Goal: Navigation & Orientation: Find specific page/section

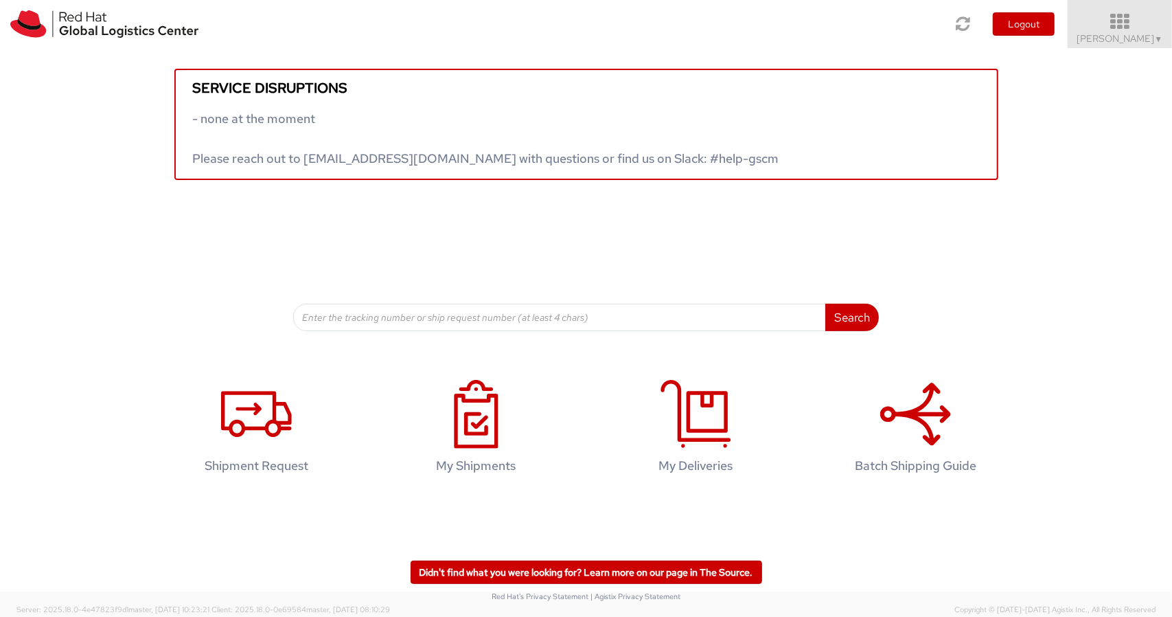
click at [1145, 23] on icon at bounding box center [1120, 21] width 120 height 19
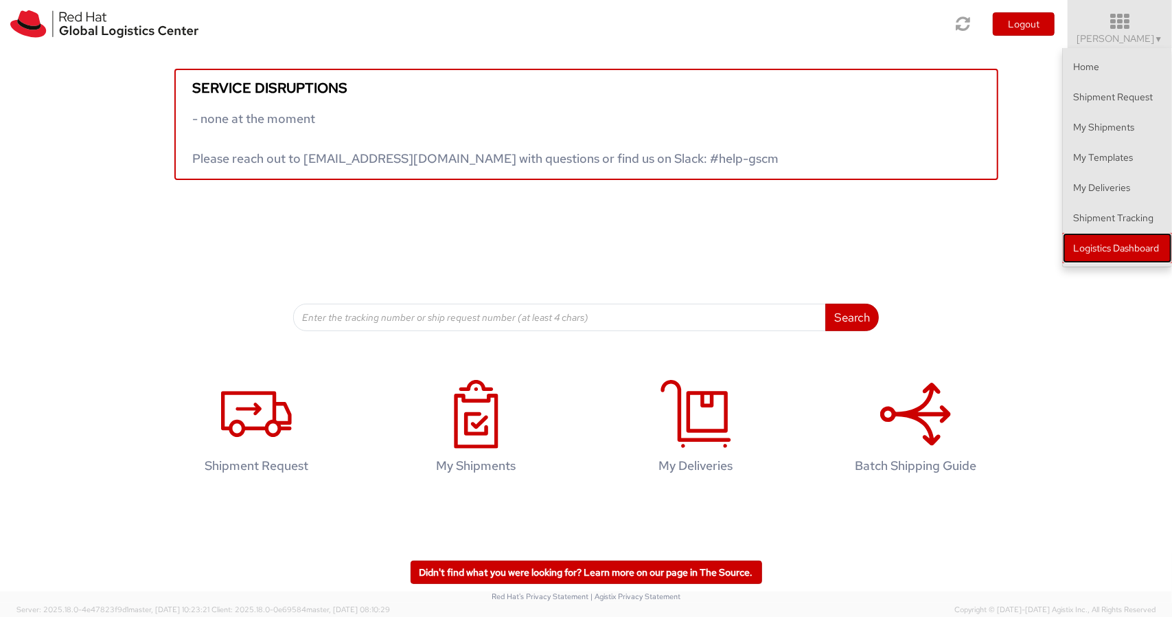
click at [1111, 249] on link "Logistics Dashboard" at bounding box center [1117, 248] width 109 height 30
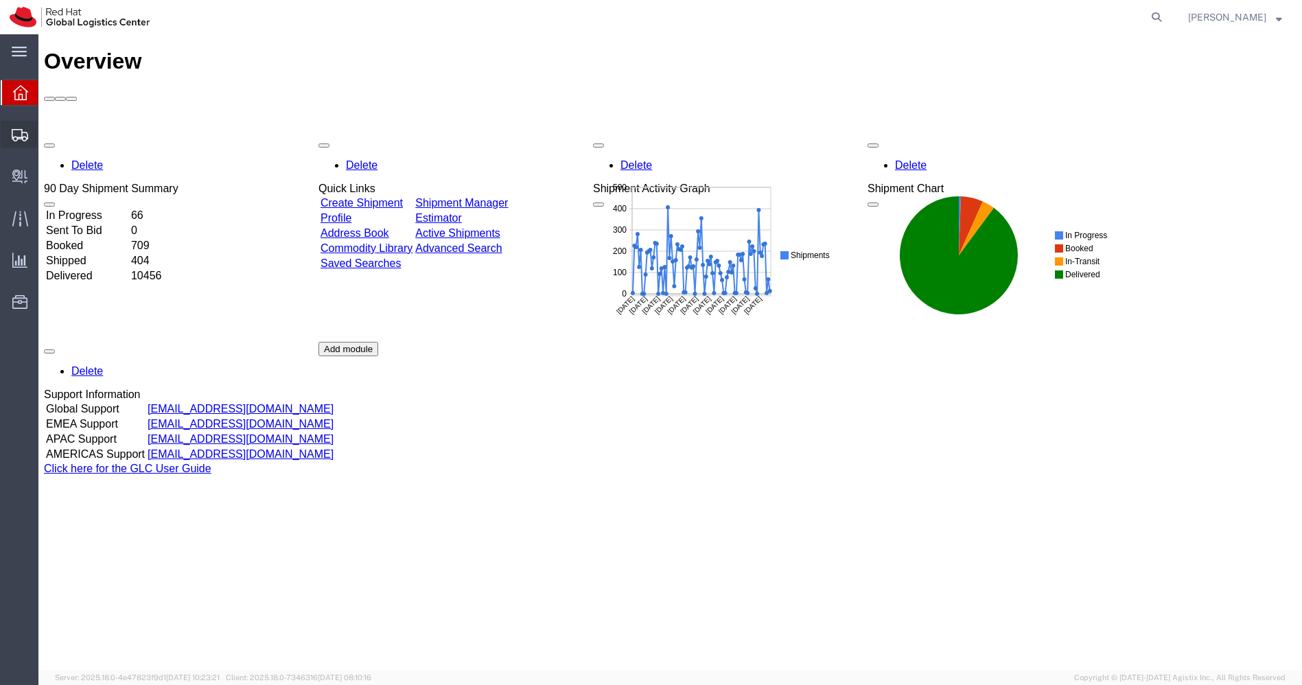
click at [47, 140] on span "Shipments" at bounding box center [43, 134] width 10 height 27
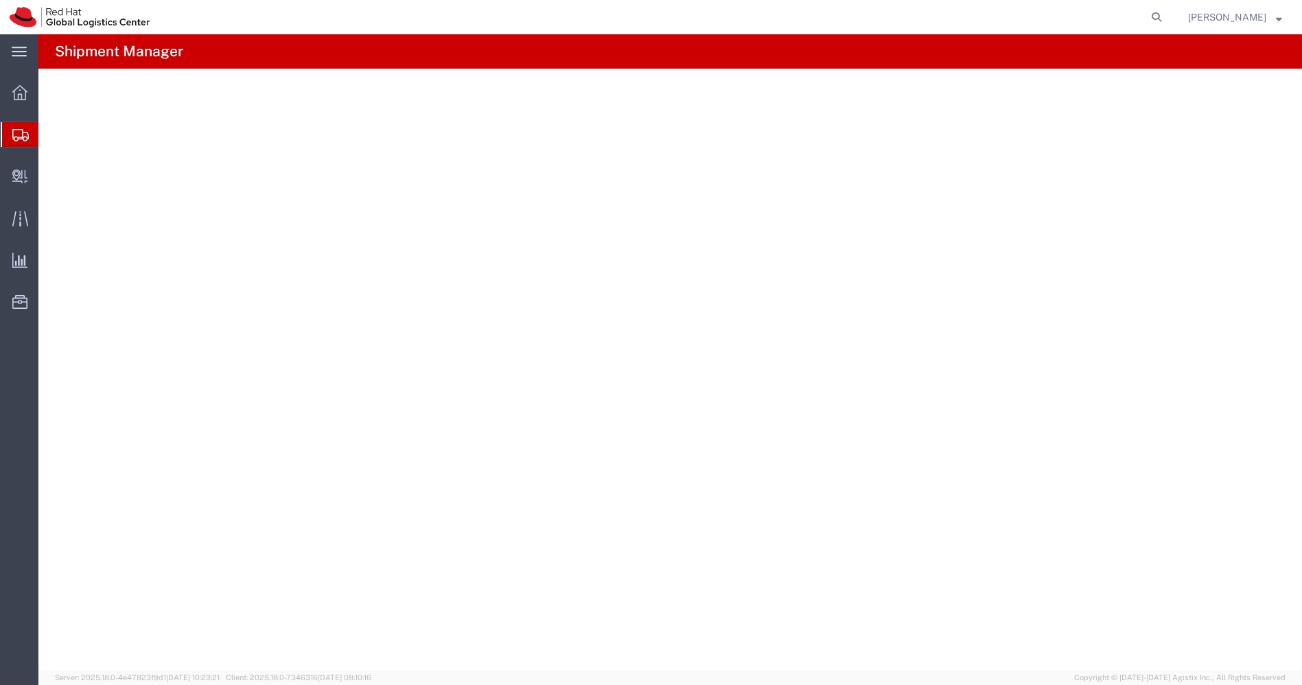
click at [49, 138] on span "Shipments" at bounding box center [43, 134] width 11 height 27
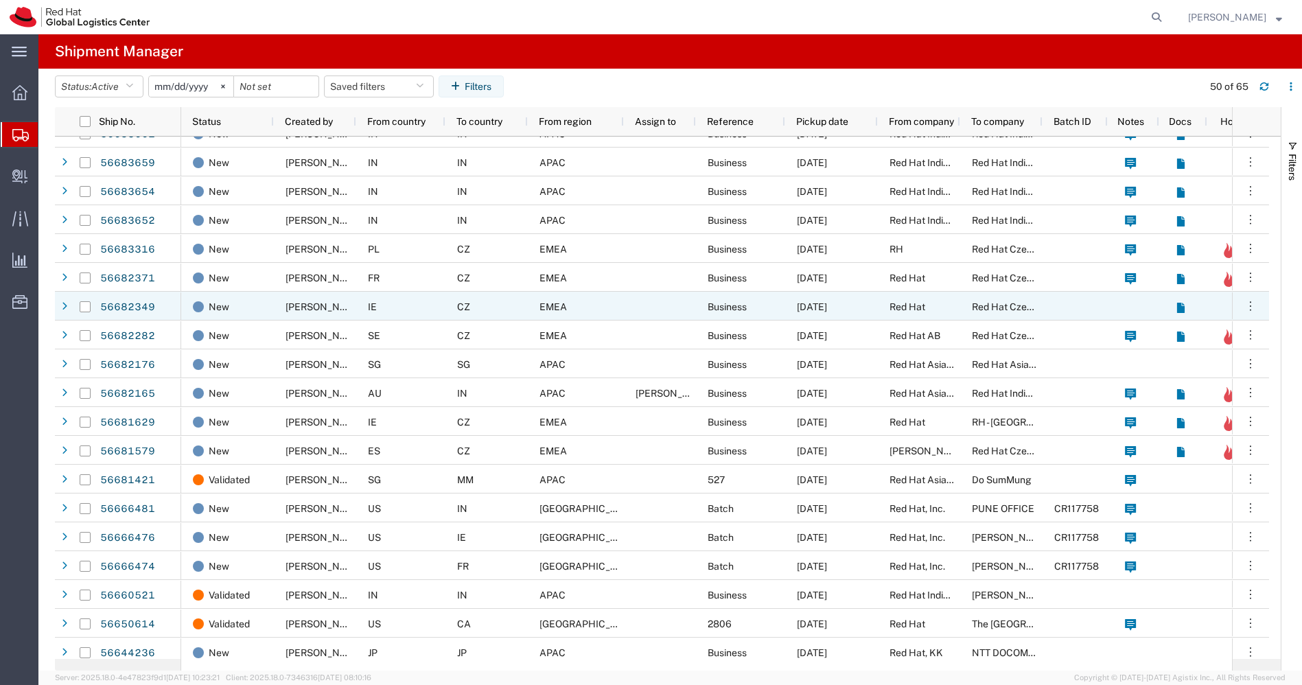
scroll to position [572, 0]
